Goal: Task Accomplishment & Management: Manage account settings

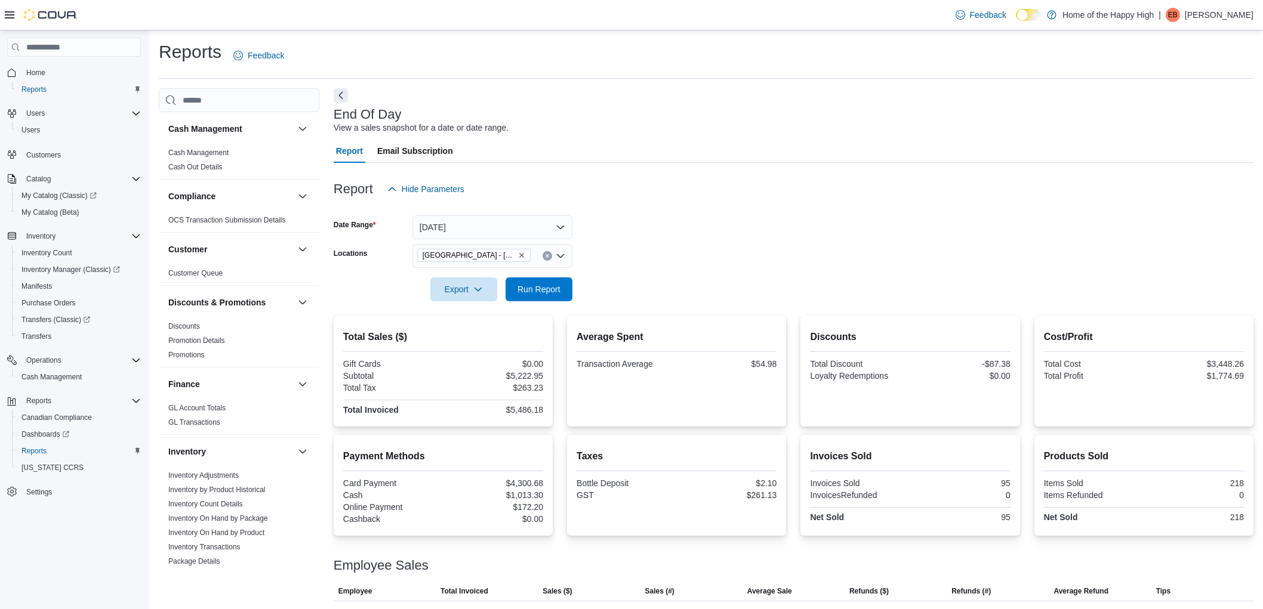
click at [1227, 28] on div "Feedback Dark Mode Home of the Happy High | EB Emma Buhr" at bounding box center [1102, 15] width 312 height 30
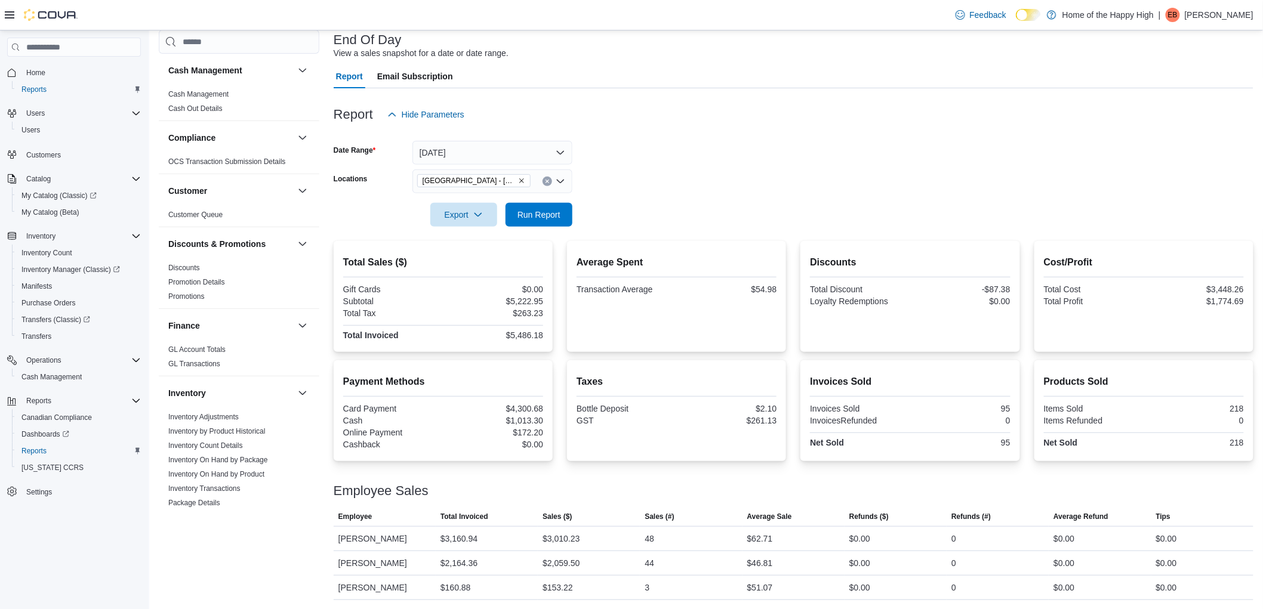
scroll to position [637, 0]
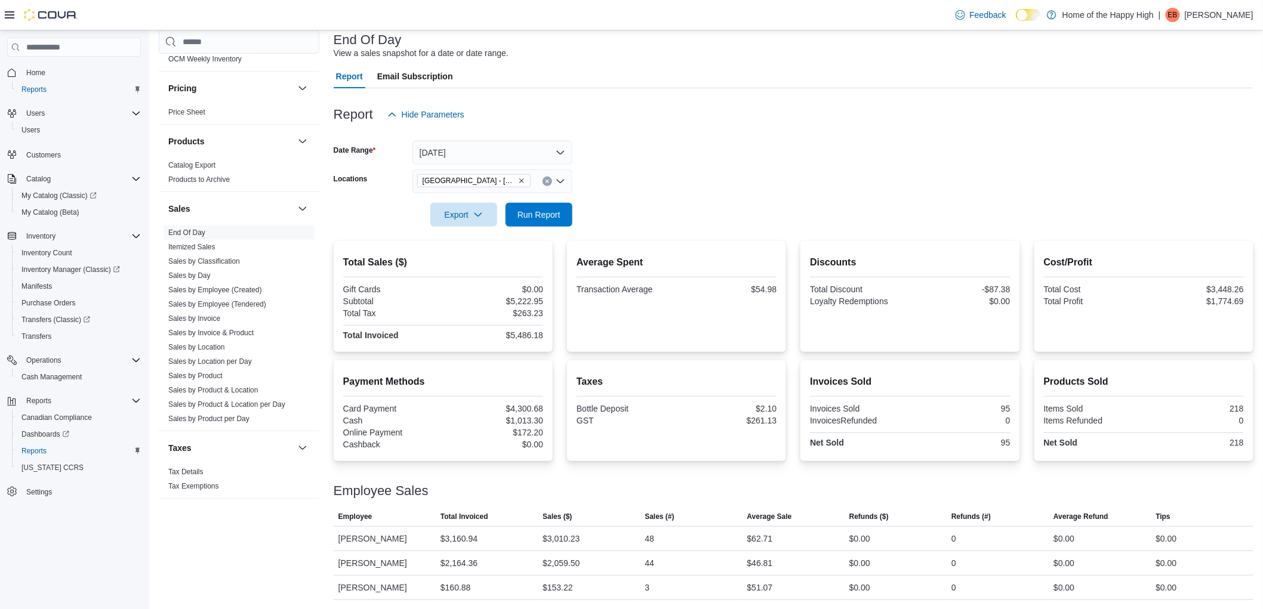
click at [1222, 14] on p "Emma Buhr" at bounding box center [1219, 15] width 69 height 14
click at [1196, 119] on button "Sign Out" at bounding box center [1194, 118] width 110 height 19
